Goal: Use online tool/utility: Utilize a website feature to perform a specific function

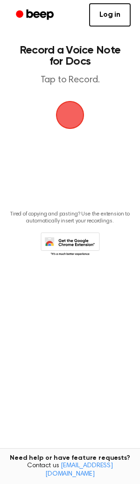
click at [74, 116] on span "button" at bounding box center [70, 115] width 26 height 26
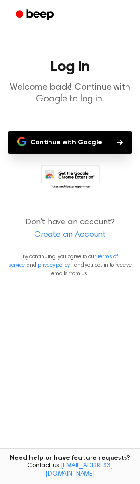
click at [63, 138] on button "Continue with Google" at bounding box center [70, 142] width 124 height 22
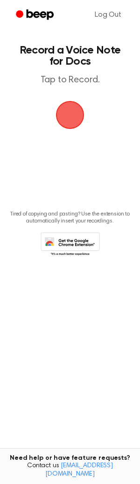
click at [74, 114] on span "button" at bounding box center [70, 115] width 26 height 26
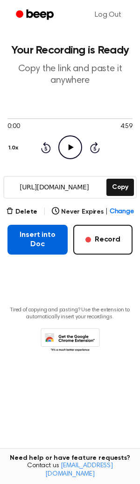
click at [40, 232] on button "Insert into Doc" at bounding box center [37, 240] width 60 height 30
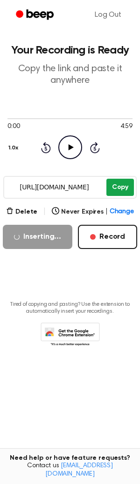
click at [121, 187] on button "Copy" at bounding box center [119, 187] width 27 height 17
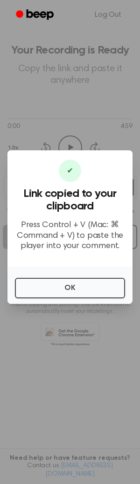
click at [67, 300] on div "OK" at bounding box center [69, 285] width 125 height 37
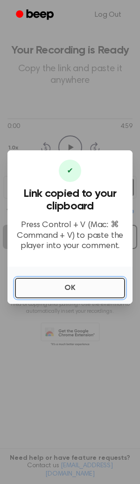
click at [67, 291] on button "OK" at bounding box center [70, 288] width 110 height 20
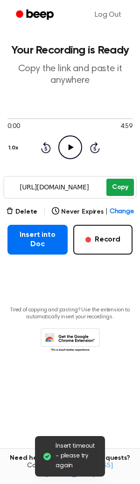
click at [107, 188] on button "Copy" at bounding box center [119, 187] width 27 height 17
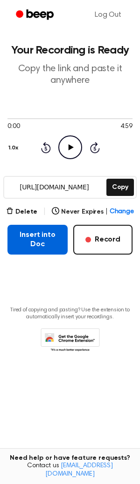
click at [27, 245] on button "Insert into Doc" at bounding box center [37, 240] width 60 height 30
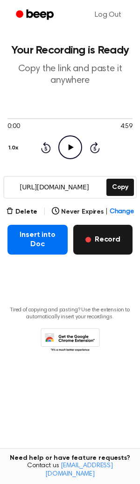
click at [106, 237] on button "Record" at bounding box center [102, 240] width 59 height 30
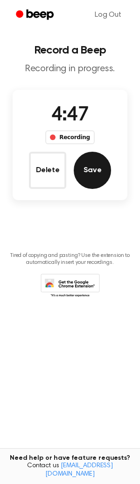
click at [85, 177] on button "Save" at bounding box center [92, 170] width 37 height 37
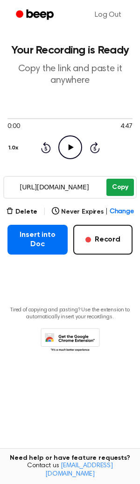
click at [125, 183] on button "Copy" at bounding box center [119, 187] width 27 height 17
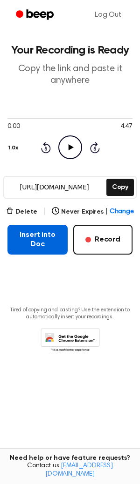
click at [33, 236] on button "Insert into Doc" at bounding box center [37, 240] width 60 height 30
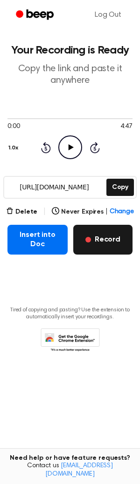
click at [105, 239] on button "Record" at bounding box center [102, 240] width 59 height 30
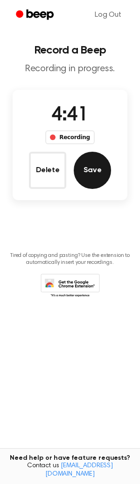
click at [95, 162] on button "Save" at bounding box center [92, 170] width 37 height 37
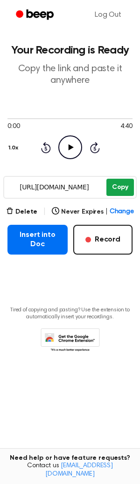
click at [128, 190] on button "Copy" at bounding box center [119, 187] width 27 height 17
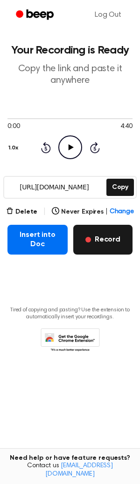
click at [103, 226] on button "Record" at bounding box center [102, 240] width 59 height 30
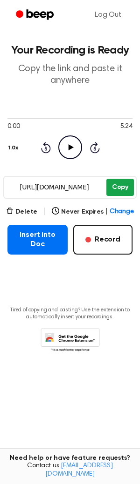
click at [120, 183] on button "Copy" at bounding box center [119, 187] width 27 height 17
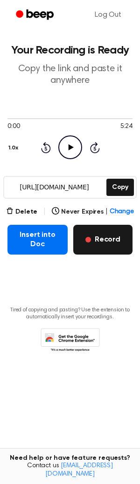
click at [110, 238] on button "Record" at bounding box center [102, 240] width 59 height 30
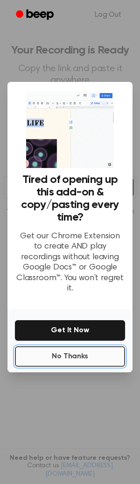
click at [67, 353] on button "No Thanks" at bounding box center [70, 356] width 110 height 20
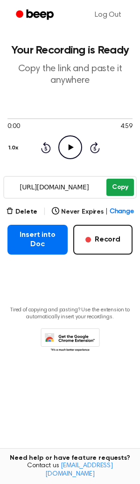
click at [121, 189] on button "Copy" at bounding box center [119, 187] width 27 height 17
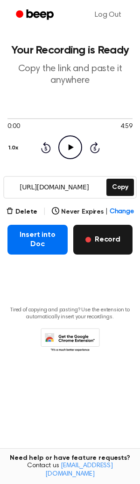
click at [111, 238] on button "Record" at bounding box center [102, 240] width 59 height 30
click at [91, 247] on button "Record" at bounding box center [102, 240] width 59 height 30
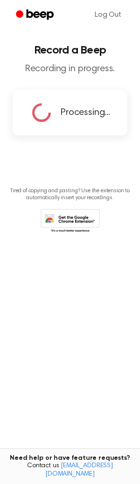
click at [94, 169] on main "Record a Beep Recording in progress. Processing... Tired of copying and pasting…" at bounding box center [70, 227] width 140 height 454
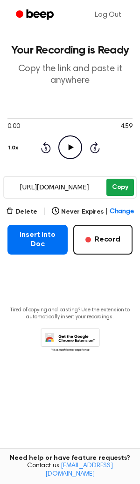
click at [123, 188] on button "Copy" at bounding box center [119, 187] width 27 height 17
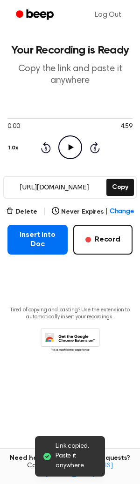
click at [31, 14] on icon "Beep" at bounding box center [36, 14] width 40 height 13
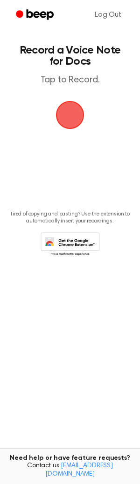
click at [35, 14] on icon "Beep" at bounding box center [40, 14] width 27 height 10
